Goal: Find specific page/section: Find specific page/section

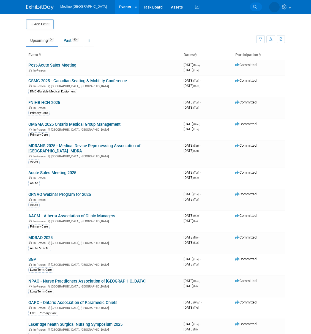
click at [255, 7] on icon at bounding box center [255, 7] width 4 height 4
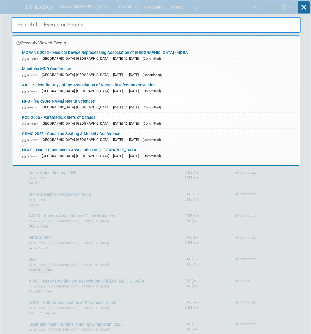
click at [33, 26] on input "text" at bounding box center [156, 25] width 289 height 16
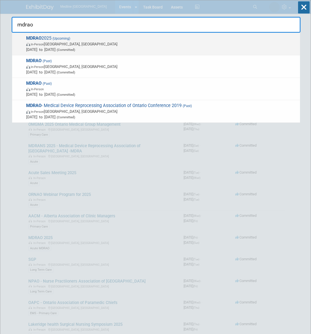
type input "mdrao"
click at [55, 44] on span "In-Person Toronto, Canada" at bounding box center [161, 44] width 271 height 6
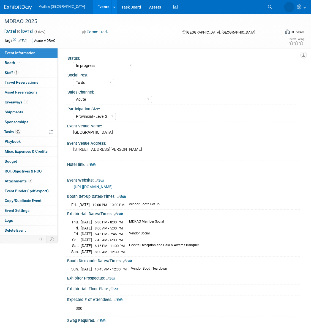
select select "In progress"
select select "To do"
select select "Acute"
select select "Provincial - Level 2"
click at [29, 64] on link "Booth" at bounding box center [28, 63] width 57 height 10
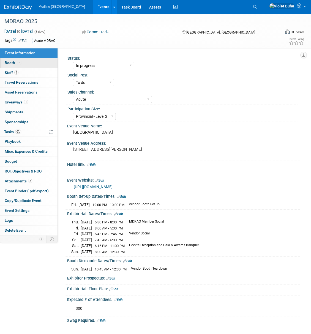
select select "2"
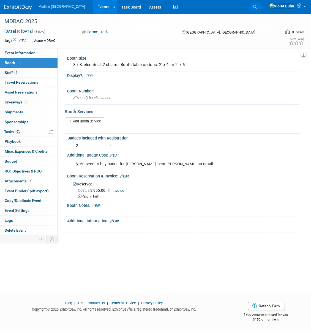
click at [262, 4] on link "Search" at bounding box center [256, 6] width 12 height 9
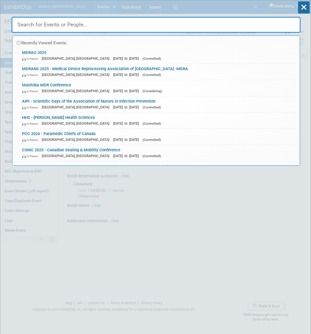
click at [89, 20] on input "text" at bounding box center [156, 25] width 289 height 16
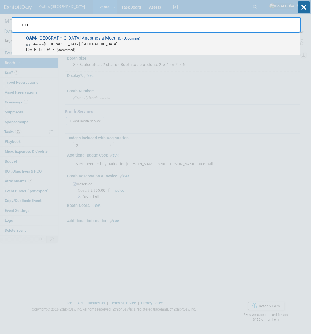
type input "oam"
click at [92, 44] on span "In-Person Ottawa, Canada" at bounding box center [161, 44] width 271 height 6
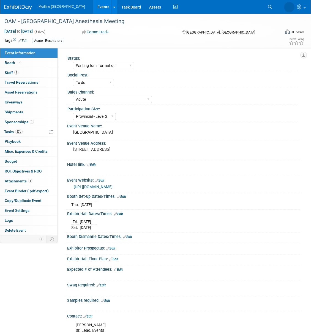
select select "Waiting for information"
select select "To do"
select select "Acute"
select select "Provincial - Level 2"
click at [48, 17] on div "OAM - Ontario Anesthesia Meeting" at bounding box center [138, 22] width 272 height 10
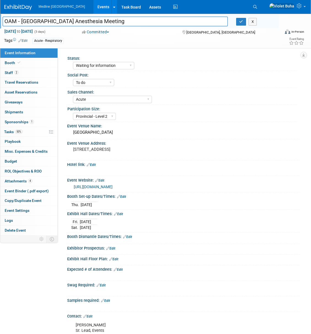
drag, startPoint x: 92, startPoint y: 19, endPoint x: -20, endPoint y: 20, distance: 111.6
click at [0, 20] on html "Medline Canada Events Add Event Bulk Upload Events Shareable Event Boards Recen…" at bounding box center [155, 167] width 311 height 334
click at [257, 7] on icon at bounding box center [255, 7] width 4 height 4
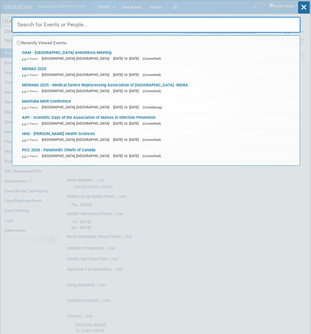
click at [116, 23] on input "text" at bounding box center [156, 25] width 289 height 16
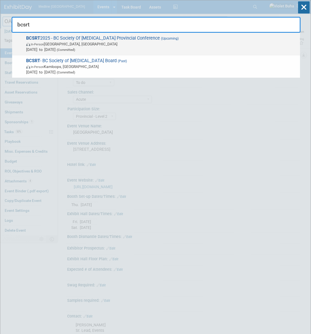
type input "bcsrt"
click at [118, 43] on span "In-Person Langley, Canada" at bounding box center [161, 44] width 271 height 6
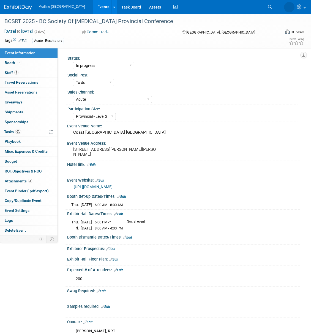
select select "In progress"
select select "To do"
select select "Acute"
select select "Provincial - Level 2"
click at [182, 21] on div "BCSRT 2025 - BC Society Of Respiratory Therapists Provincial Conference" at bounding box center [138, 22] width 272 height 10
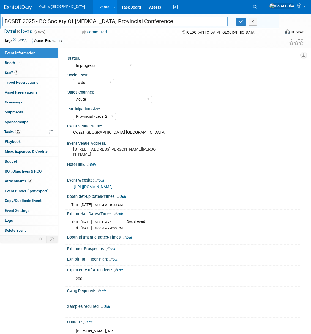
drag, startPoint x: 189, startPoint y: 21, endPoint x: -4, endPoint y: 7, distance: 193.9
click at [0, 7] on html "Medline Canada Events Add Event Bulk Upload Events Shareable Event Boards Recen…" at bounding box center [155, 167] width 311 height 334
click at [257, 8] on icon at bounding box center [255, 7] width 4 height 4
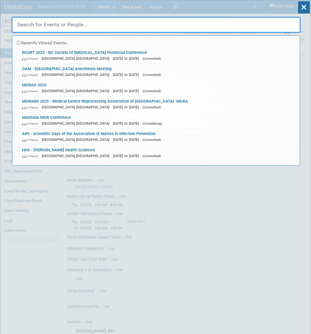
click at [148, 23] on input "text" at bounding box center [156, 25] width 289 height 16
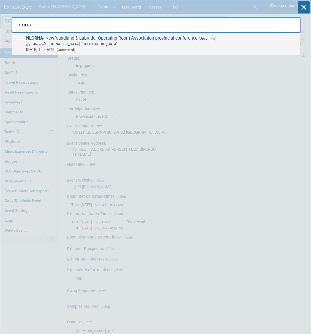
type input "nlorna"
click at [133, 42] on span "In-Person Corner Brook, Canada" at bounding box center [161, 44] width 271 height 6
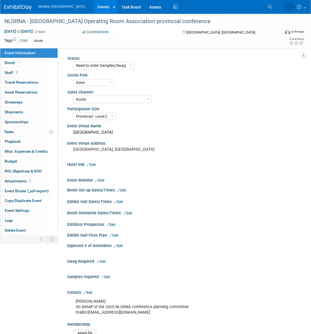
select select "Need to order Samples/Swag"
select select "Done"
select select "Acute"
select select "Provincial - Level 2"
click at [209, 17] on div "NLORNA - [GEOGRAPHIC_DATA] Operating Room Association provincial conference" at bounding box center [138, 22] width 272 height 10
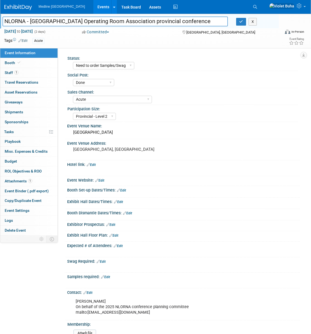
drag, startPoint x: 225, startPoint y: 21, endPoint x: 5, endPoint y: 21, distance: 220.4
click at [5, 21] on input "NLORNA - [GEOGRAPHIC_DATA] Operating Room Association provincial conference" at bounding box center [115, 22] width 226 height 10
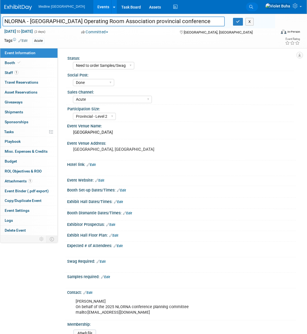
click at [258, 7] on link "Search" at bounding box center [252, 6] width 12 height 9
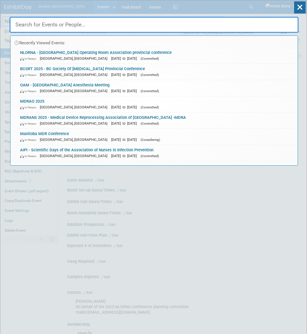
click at [157, 24] on input "text" at bounding box center [154, 25] width 289 height 16
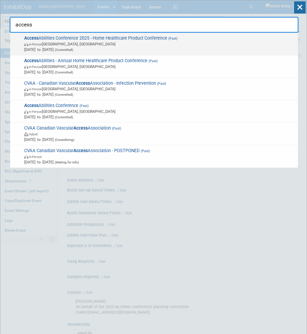
type input "access"
click at [142, 43] on span "In-Person Oakville, Canada" at bounding box center [159, 44] width 271 height 6
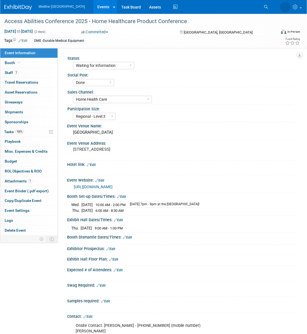
select select "Waiting for information"
select select "Done"
select select "Home Health Care"
select select "Regional - Level 3"
click at [27, 66] on link "Booth" at bounding box center [28, 63] width 57 height 10
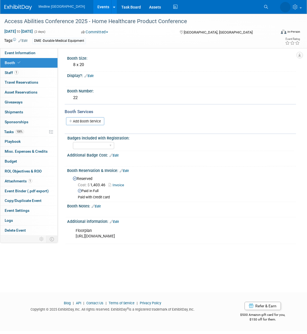
click at [121, 184] on link "Invoice" at bounding box center [118, 185] width 18 height 4
click at [253, 6] on icon at bounding box center [252, 7] width 4 height 4
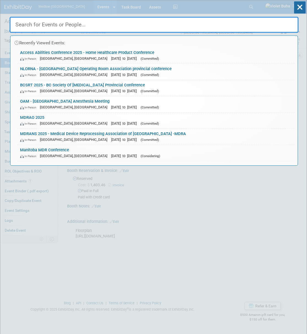
click at [133, 25] on input "text" at bounding box center [154, 25] width 289 height 16
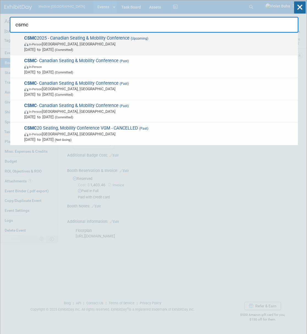
type input "csmc"
click at [120, 46] on span "In-Person Toronto, Canada" at bounding box center [159, 44] width 271 height 6
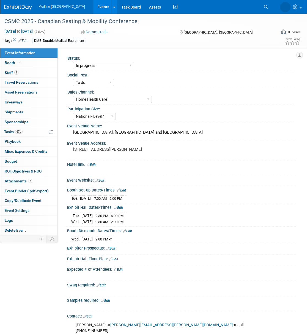
select select "In progress"
select select "To do"
select select "Home Health Care"
select select "National - Level 1"
click at [41, 65] on link "Booth" at bounding box center [28, 63] width 57 height 10
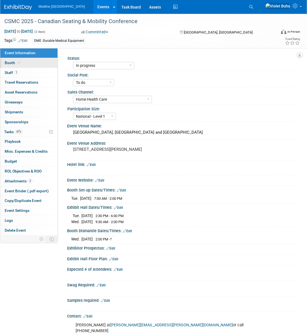
select select "4"
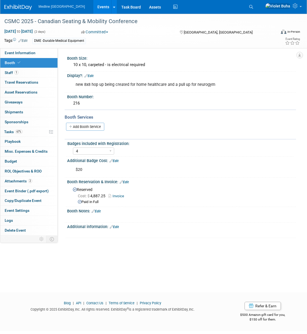
click at [119, 197] on link "Invoice" at bounding box center [118, 196] width 18 height 4
click at [253, 6] on icon at bounding box center [252, 7] width 4 height 4
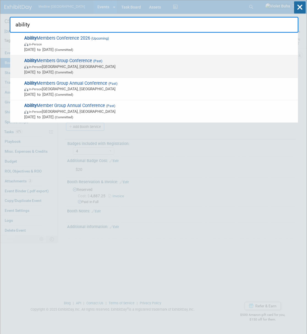
type input "ability"
click at [80, 61] on span "Ability Members Group Conference (Past) In-Person Vancouver, Canada Jan 27, 202…" at bounding box center [159, 66] width 273 height 17
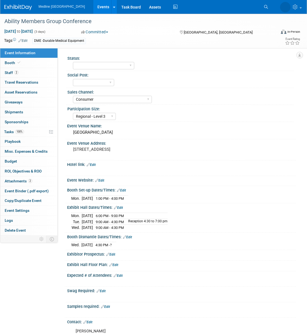
select select "Consumer"
select select "Regional - Level 3"
click at [27, 63] on link "Booth" at bounding box center [28, 63] width 57 height 10
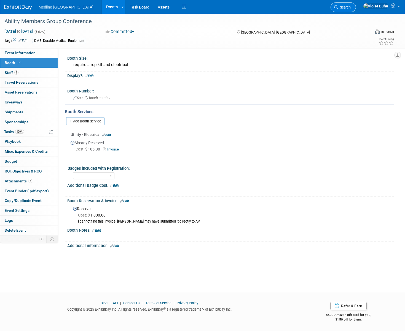
click at [307, 7] on span "Search" at bounding box center [344, 7] width 13 height 4
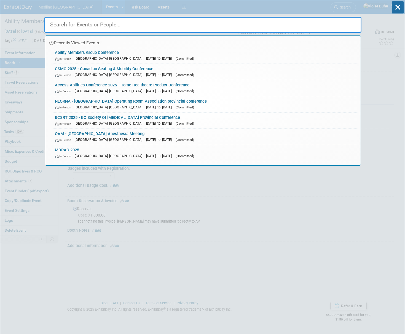
click at [148, 28] on input "text" at bounding box center [202, 25] width 317 height 16
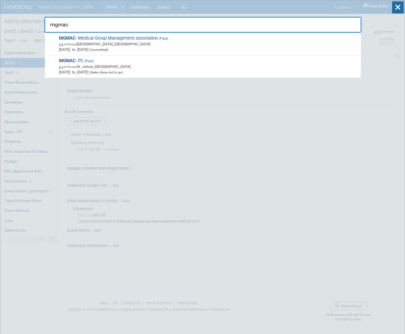
type input "mgmac"
drag, startPoint x: 110, startPoint y: 26, endPoint x: 8, endPoint y: 23, distance: 101.7
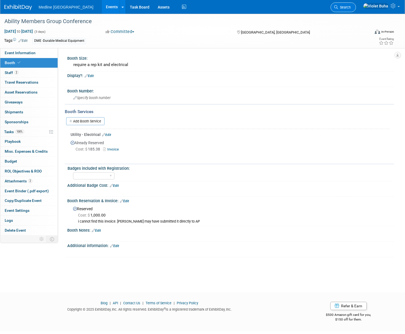
click at [307, 5] on link "Search" at bounding box center [342, 7] width 25 height 10
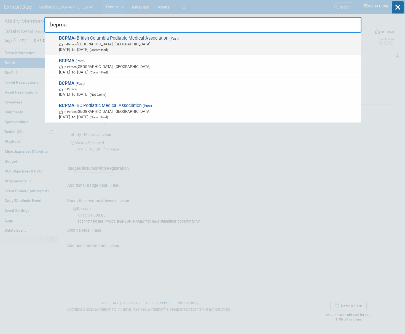
type input "bcpma"
click at [108, 48] on span "(Committed)" at bounding box center [98, 50] width 20 height 4
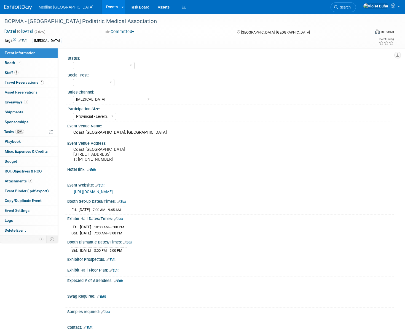
select select "[MEDICAL_DATA]"
select select "Provincial - Level 2"
click at [36, 64] on link "Booth" at bounding box center [28, 63] width 57 height 10
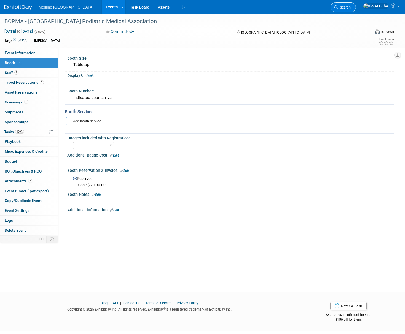
click at [350, 6] on span "Search" at bounding box center [344, 7] width 13 height 4
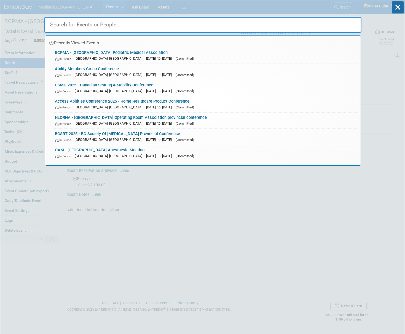
click at [78, 25] on input "text" at bounding box center [202, 25] width 317 height 16
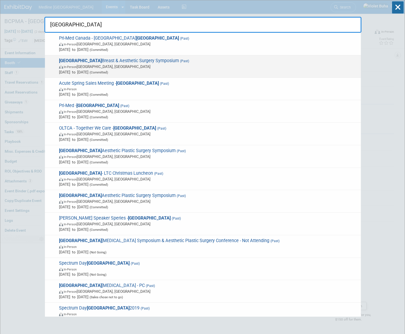
type input "toronto"
click at [111, 62] on span "Toronto Breast & Aesthetic Surgery Symposium (Past) In-Person Toronto, Canada A…" at bounding box center [207, 66] width 301 height 17
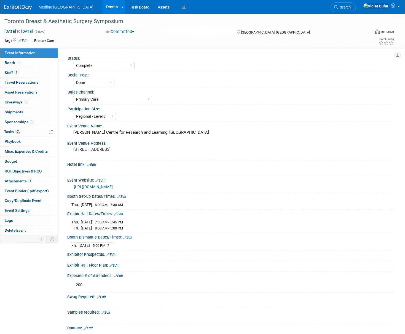
select select "Complete"
select select "Done"
select select "Primary Care"
select select "Regional - Level 3"
click at [30, 63] on link "Booth" at bounding box center [28, 63] width 57 height 10
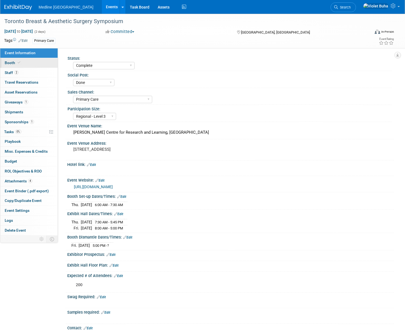
select select "1"
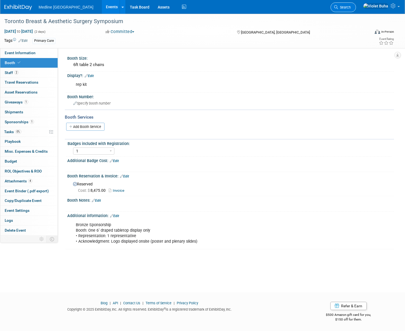
click at [356, 4] on link "Search" at bounding box center [342, 7] width 25 height 10
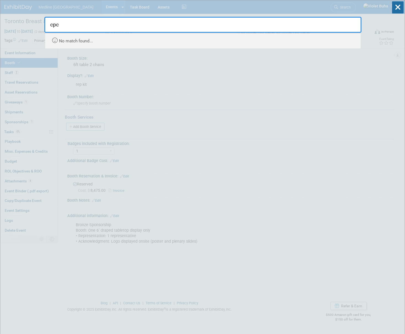
type input "cpc"
drag, startPoint x: 61, startPoint y: 20, endPoint x: 37, endPoint y: 21, distance: 23.7
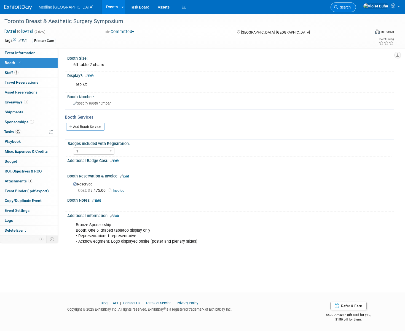
click at [350, 6] on span "Search" at bounding box center [344, 7] width 13 height 4
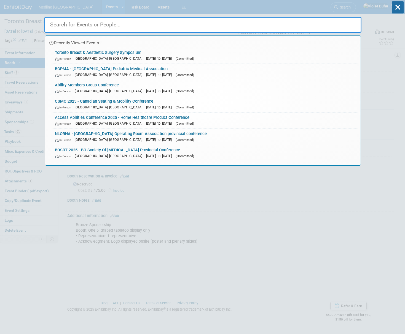
click at [136, 20] on input "text" at bounding box center [202, 25] width 317 height 16
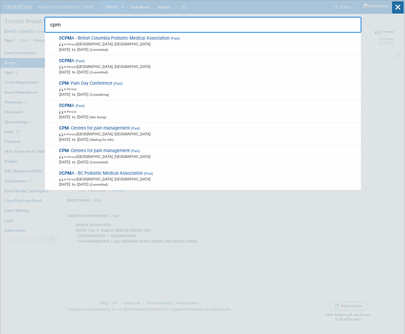
click at [98, 28] on input "cpm" at bounding box center [202, 25] width 317 height 16
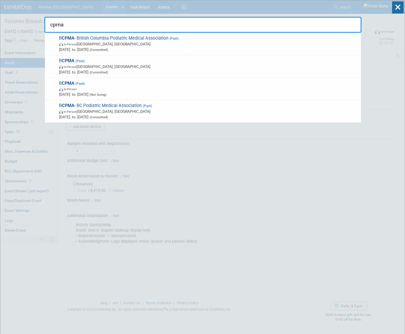
type input "cpma"
drag, startPoint x: 86, startPoint y: 27, endPoint x: 13, endPoint y: 20, distance: 73.1
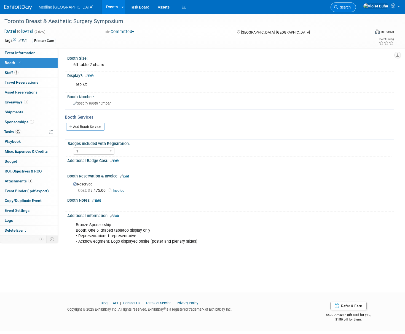
click at [350, 8] on span "Search" at bounding box center [344, 7] width 13 height 4
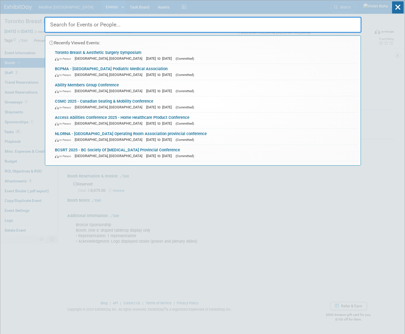
click at [134, 25] on input "text" at bounding box center [202, 25] width 317 height 16
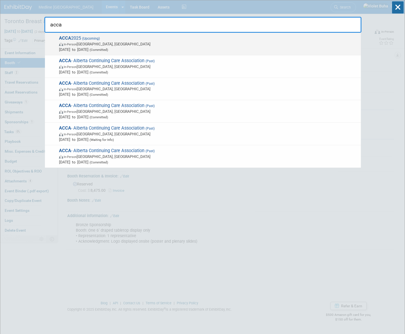
type input "acca"
click at [105, 46] on span "In-Person Edmonton, Canada" at bounding box center [208, 44] width 299 height 6
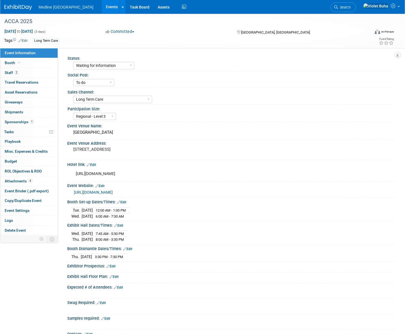
select select "Waiting for information"
select select "To do"
select select "Long Term Care"
select select "Regional - Level 3"
click at [28, 62] on link "Booth" at bounding box center [28, 63] width 57 height 10
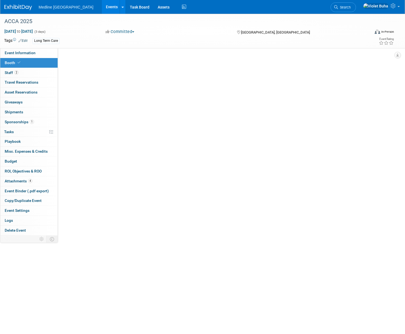
select select "1"
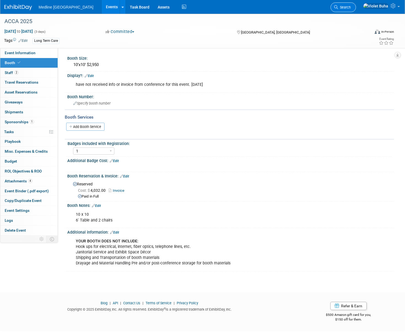
click at [353, 5] on link "Search" at bounding box center [342, 7] width 25 height 10
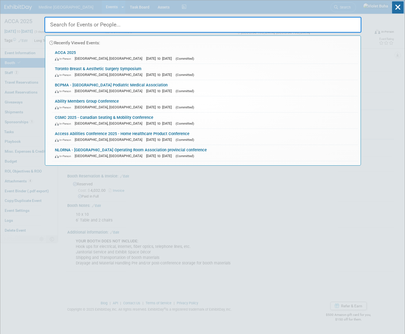
click at [126, 31] on input "text" at bounding box center [202, 25] width 317 height 16
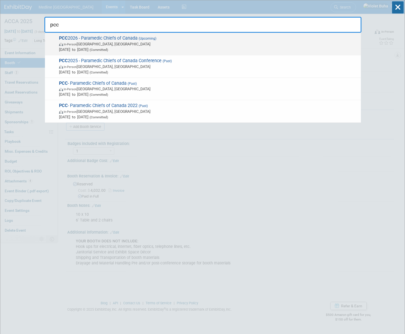
type input "pcc"
click at [108, 51] on span "(Committed)" at bounding box center [98, 50] width 20 height 4
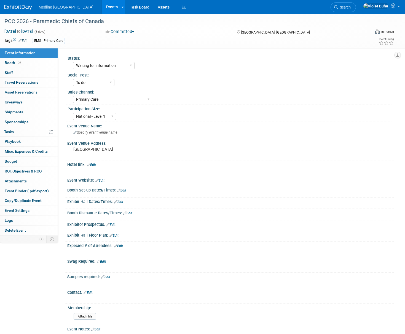
select select "Waiting for information"
select select "To do"
select select "Primary Care"
select select "National - Level 1"
click at [37, 64] on link "Booth" at bounding box center [28, 63] width 57 height 10
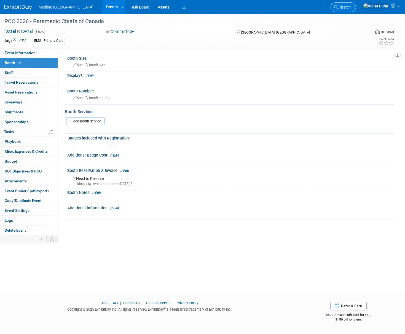
click at [350, 6] on span "Search" at bounding box center [344, 7] width 13 height 4
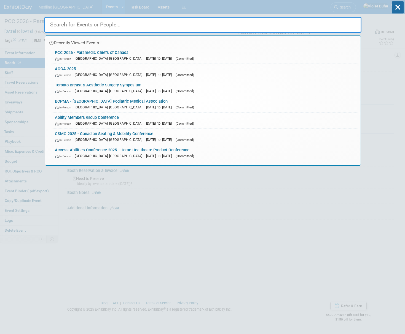
click at [145, 26] on input "text" at bounding box center [202, 25] width 317 height 16
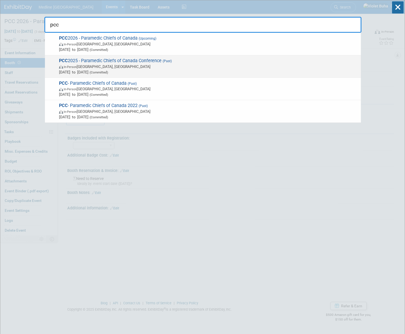
type input "pcc"
click at [127, 64] on span "In-Person Winnipeg, Canada" at bounding box center [208, 67] width 299 height 6
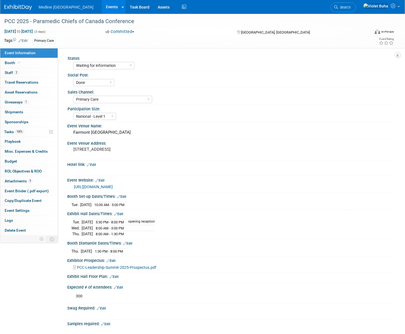
select select "Waiting for information"
select select "Done"
select select "Primary Care"
select select "National - Level 1"
click at [31, 60] on link "Booth" at bounding box center [28, 63] width 57 height 10
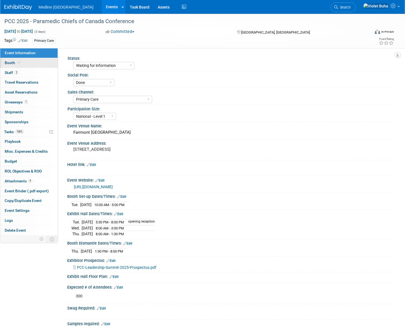
select select "2"
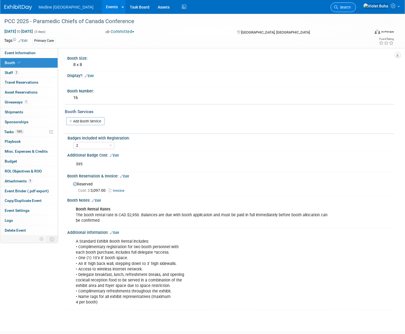
click at [350, 6] on span "Search" at bounding box center [344, 7] width 13 height 4
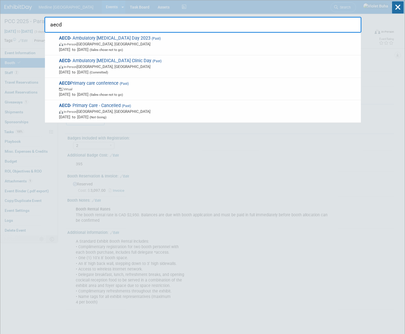
type input "aecd"
drag, startPoint x: 294, startPoint y: 28, endPoint x: 84, endPoint y: 10, distance: 210.9
click at [84, 10] on div "aecd AECD - Ambulatory [MEDICAL_DATA] Day 2023 (Past) In-Person [GEOGRAPHIC_DAT…" at bounding box center [202, 16] width 317 height 33
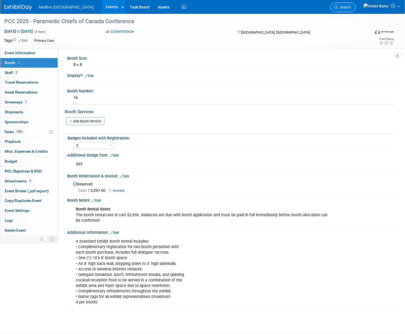
click at [350, 9] on span "Search" at bounding box center [344, 7] width 13 height 4
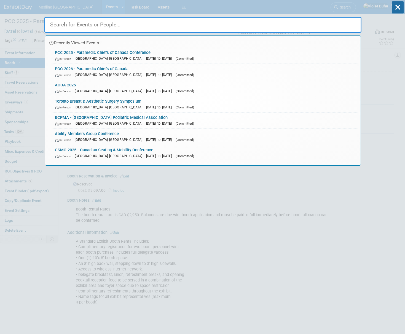
click at [175, 26] on input "text" at bounding box center [202, 25] width 317 height 16
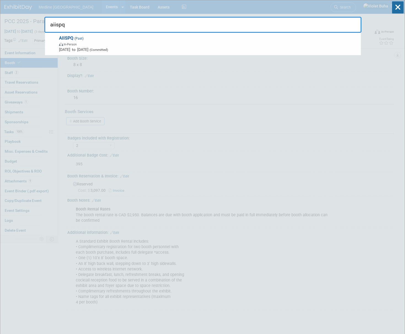
type input "aiispq"
drag, startPoint x: 309, startPoint y: 26, endPoint x: 6, endPoint y: 23, distance: 302.2
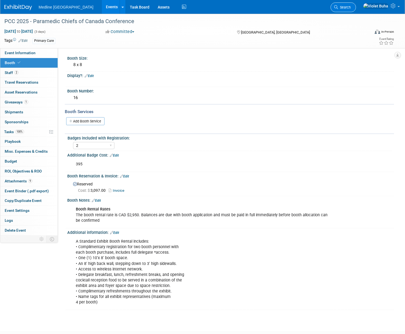
click at [350, 9] on span "Search" at bounding box center [344, 7] width 13 height 4
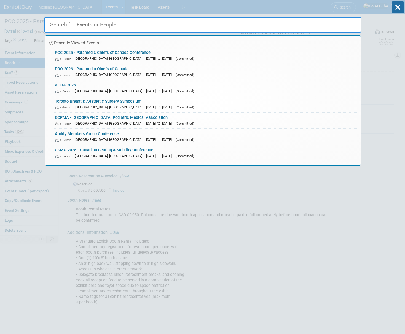
click at [86, 23] on input "text" at bounding box center [202, 25] width 317 height 16
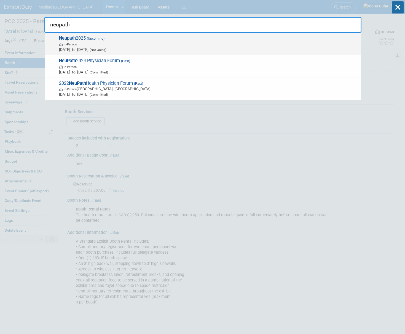
type input "neupath"
click at [82, 47] on span "[DATE] to [DATE] (Not Going)" at bounding box center [208, 50] width 299 height 6
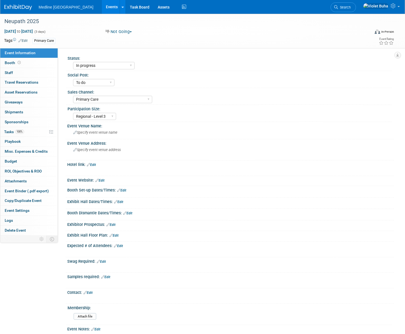
select select "In progress"
select select "To do"
select select "Primary Care"
select select "Regional - Level 3"
click at [22, 64] on link "Booth" at bounding box center [28, 63] width 57 height 10
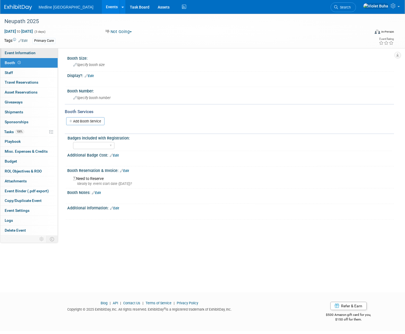
click at [17, 53] on span "Event Information" at bounding box center [20, 53] width 31 height 4
select select "In progress"
select select "To do"
select select "Primary Care"
select select "Regional - Level 3"
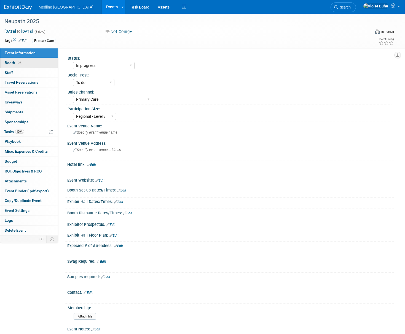
click at [30, 62] on link "Booth" at bounding box center [28, 63] width 57 height 10
